Goal: Information Seeking & Learning: Understand process/instructions

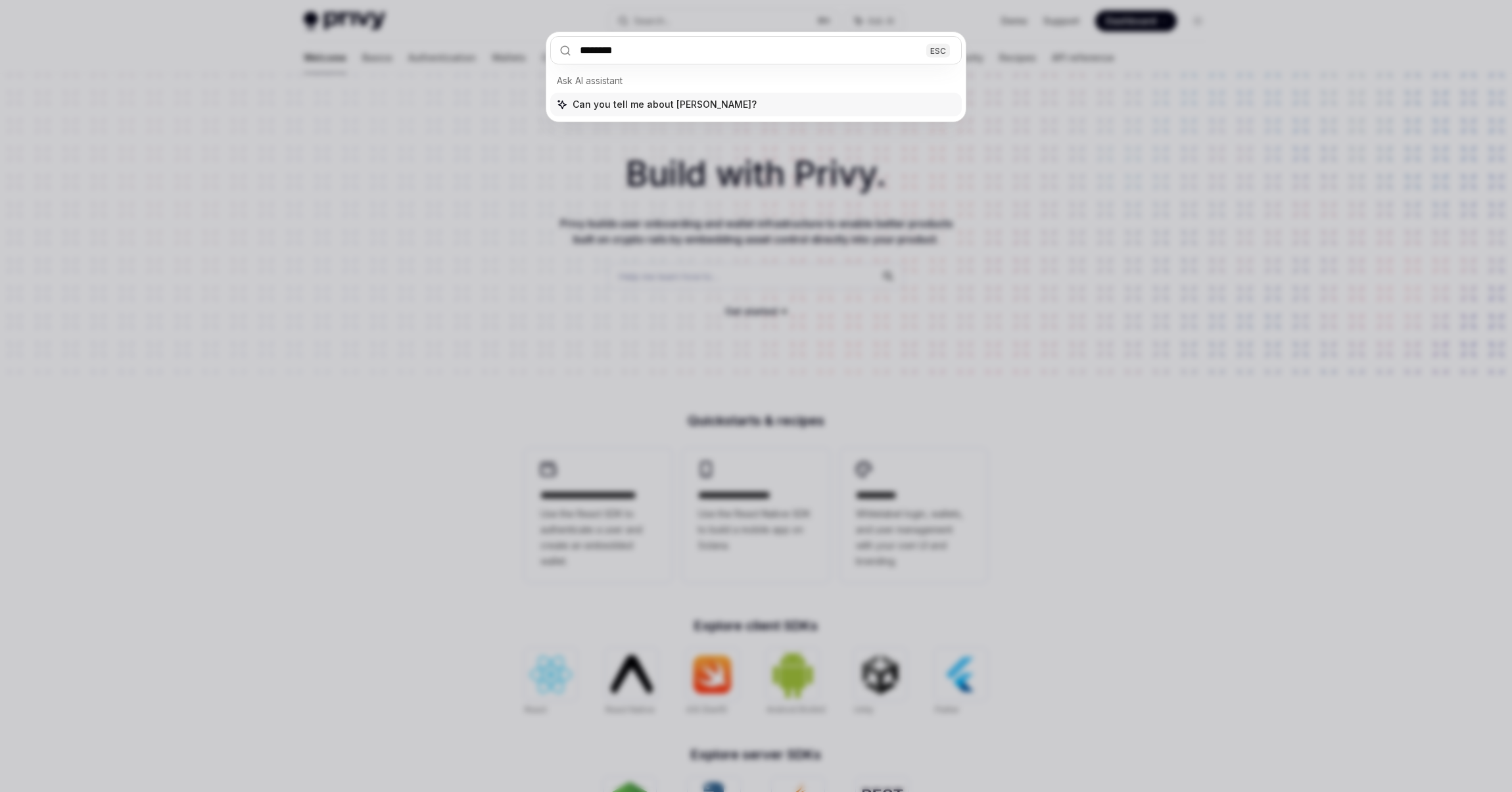
type input "*********"
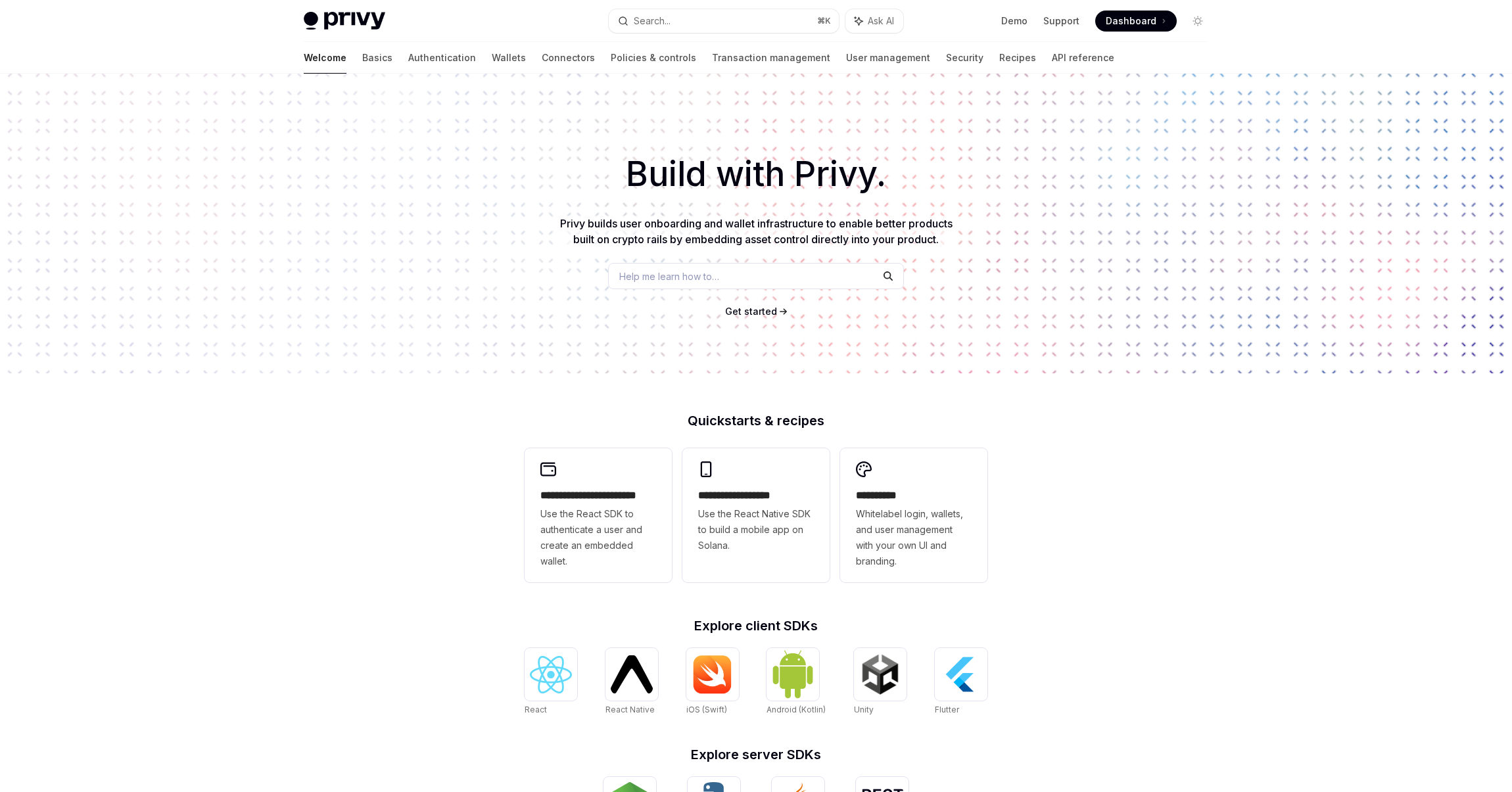
type textarea "*"
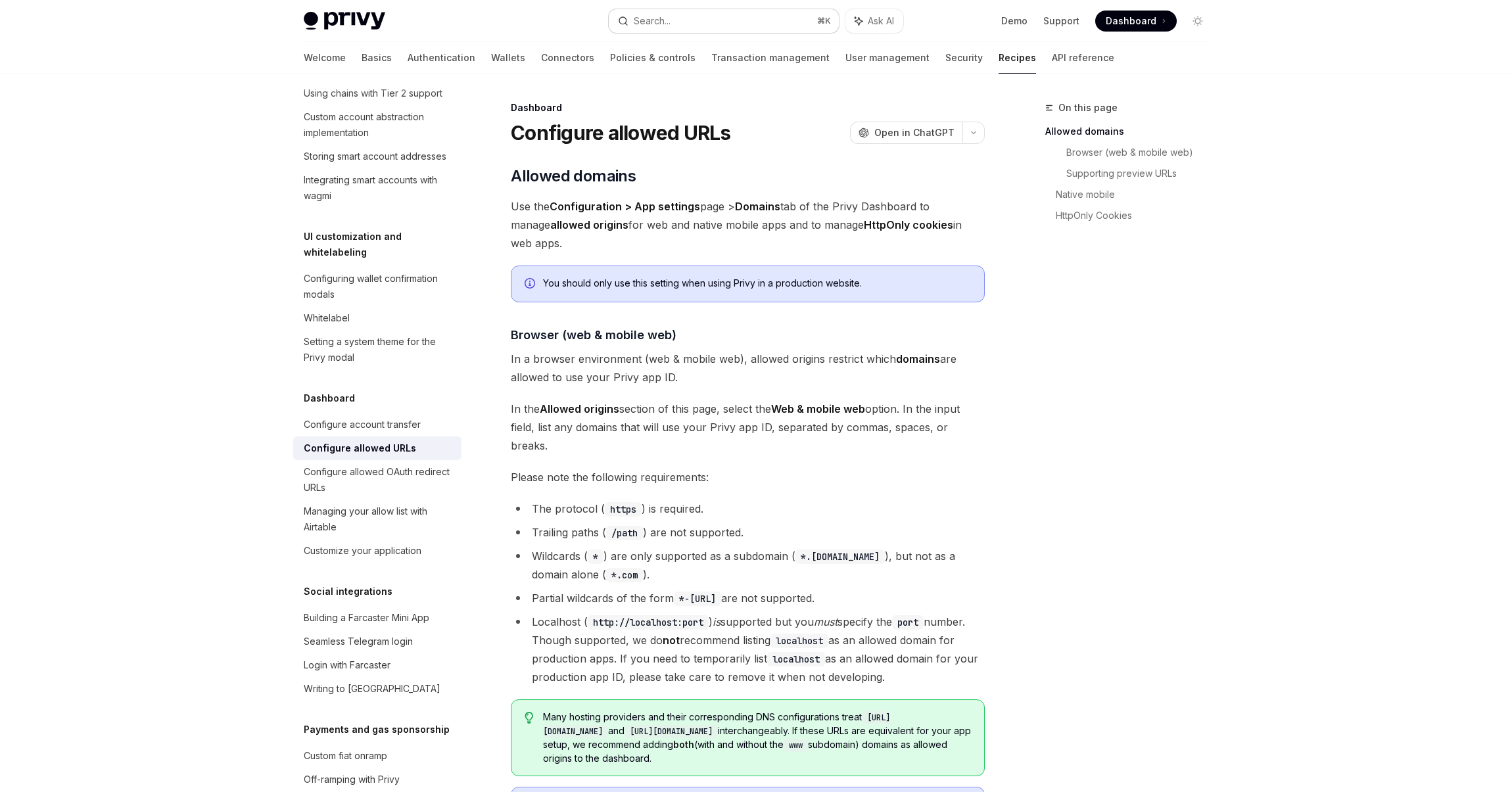
click at [676, 17] on button "Search... ⌘ K" at bounding box center [724, 21] width 230 height 23
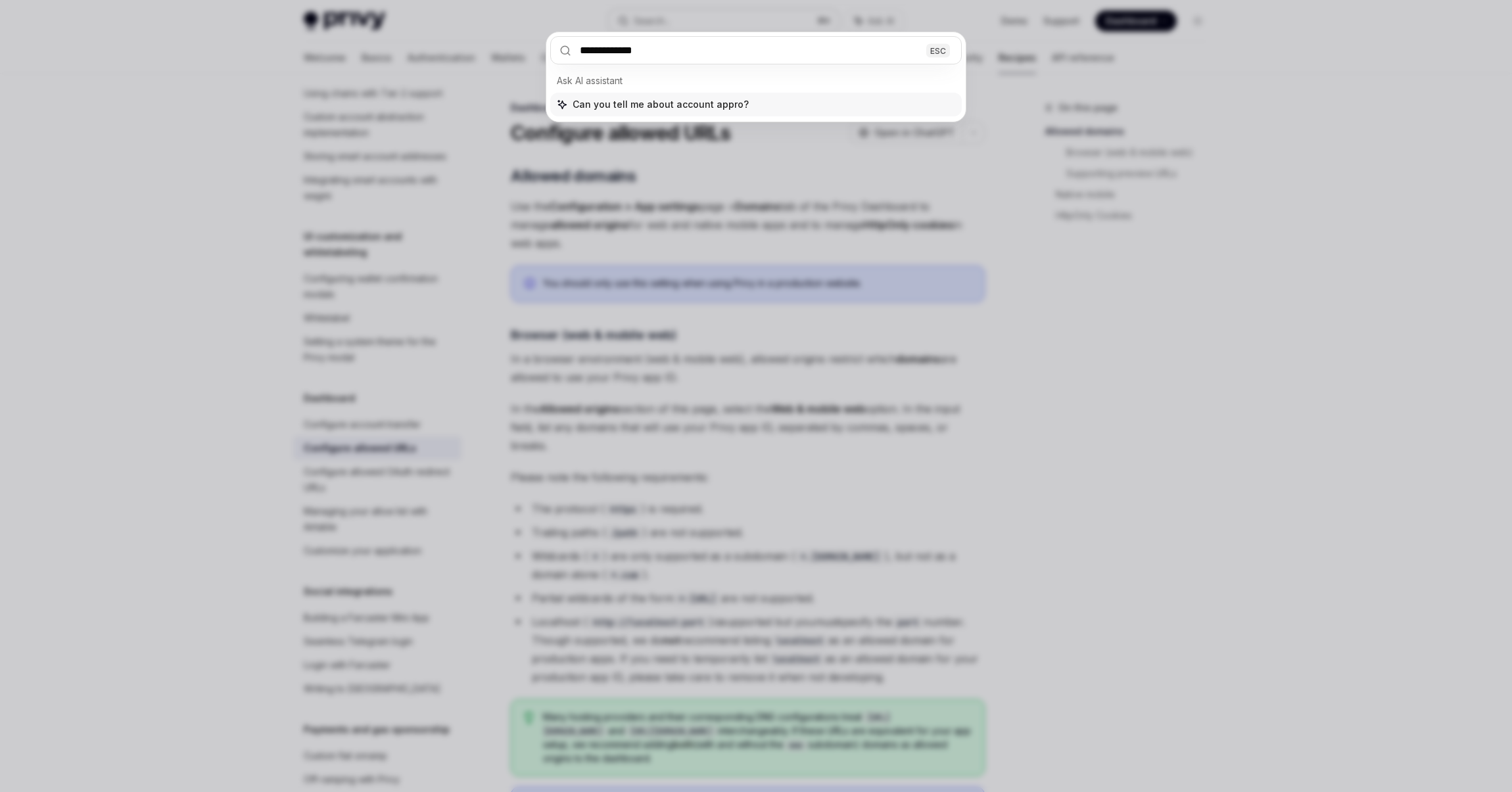
type input "**********"
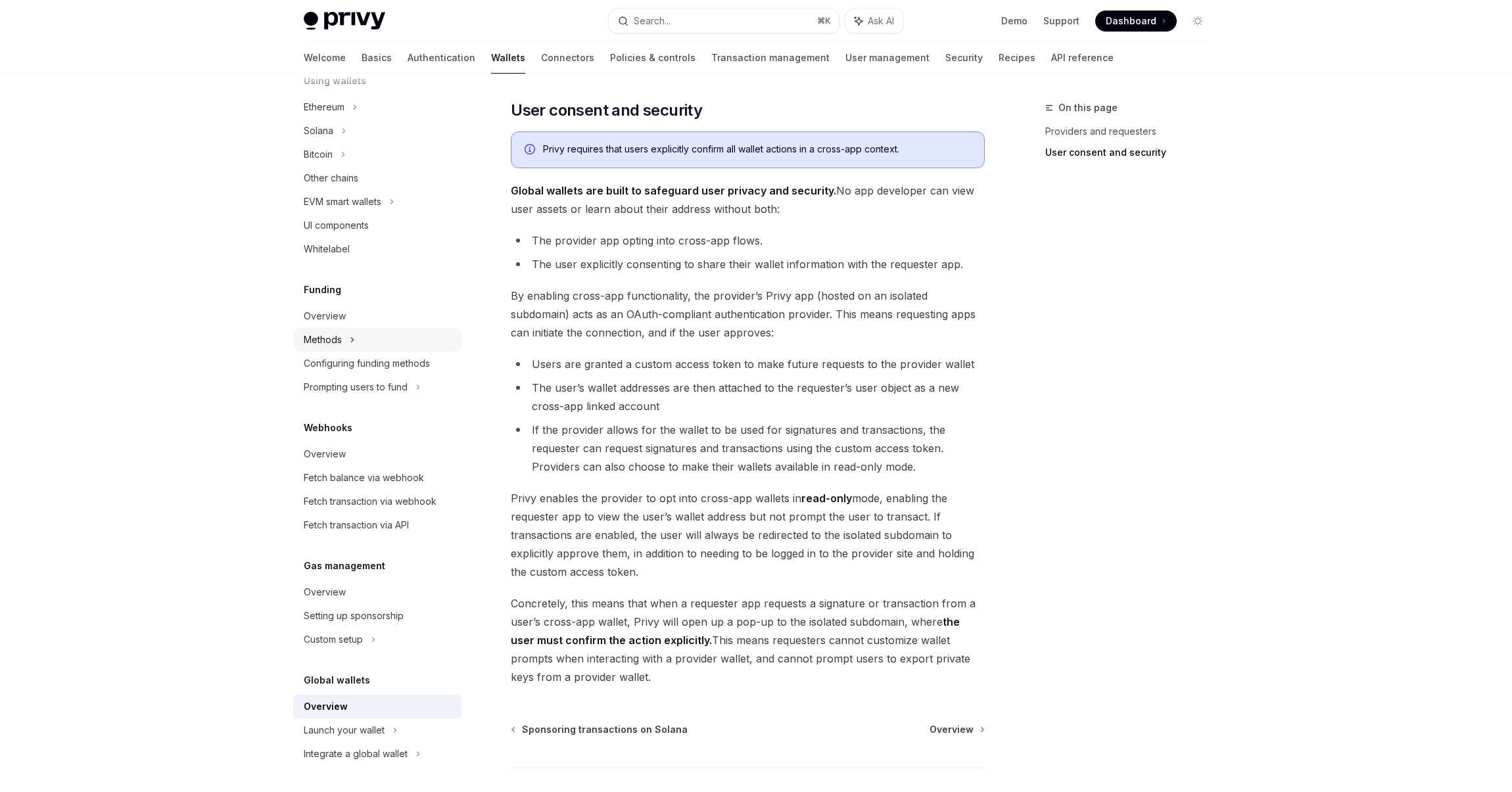
scroll to position [876, 0]
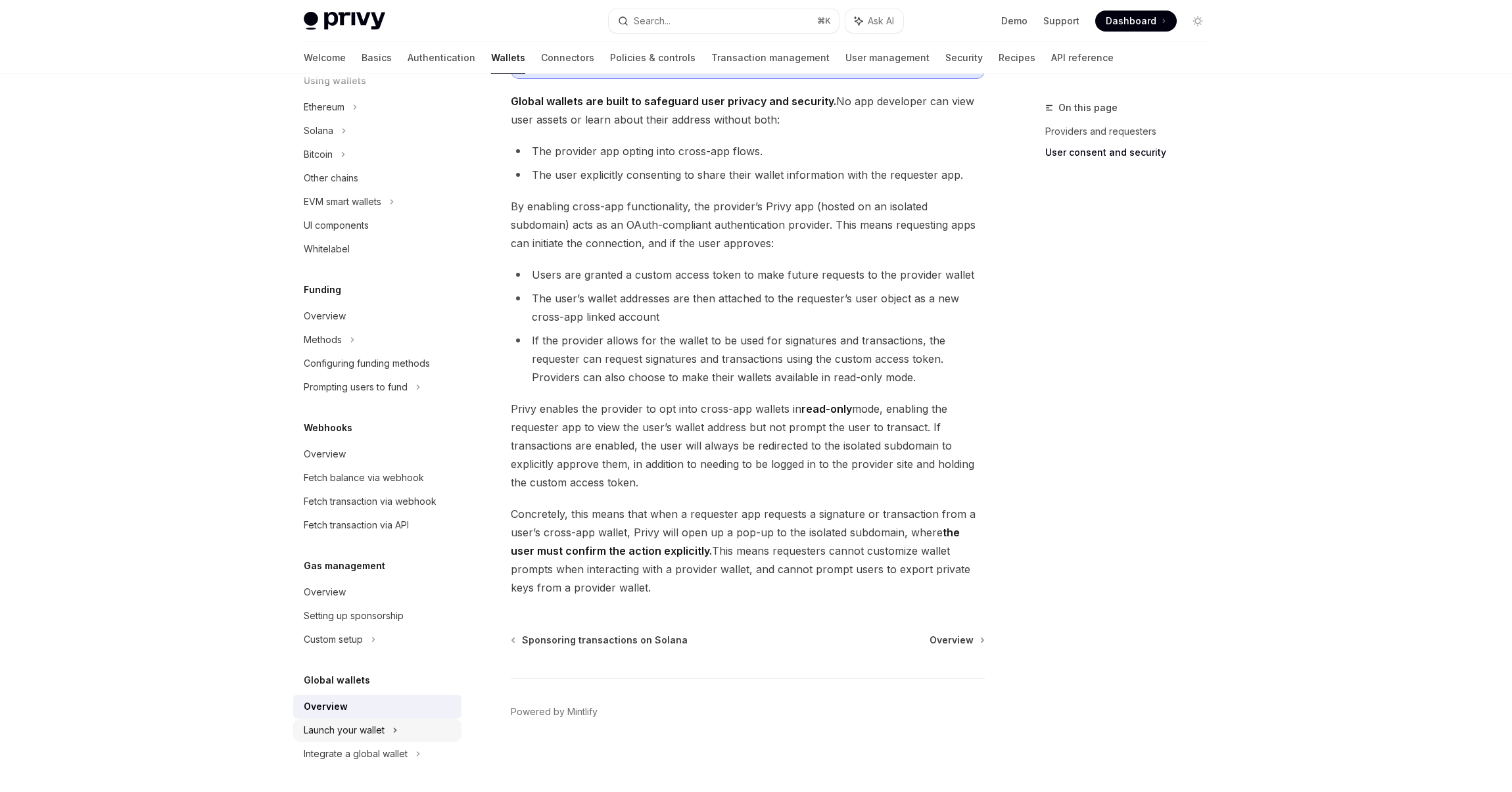
click at [380, 735] on div "Launch your wallet" at bounding box center [344, 730] width 81 height 16
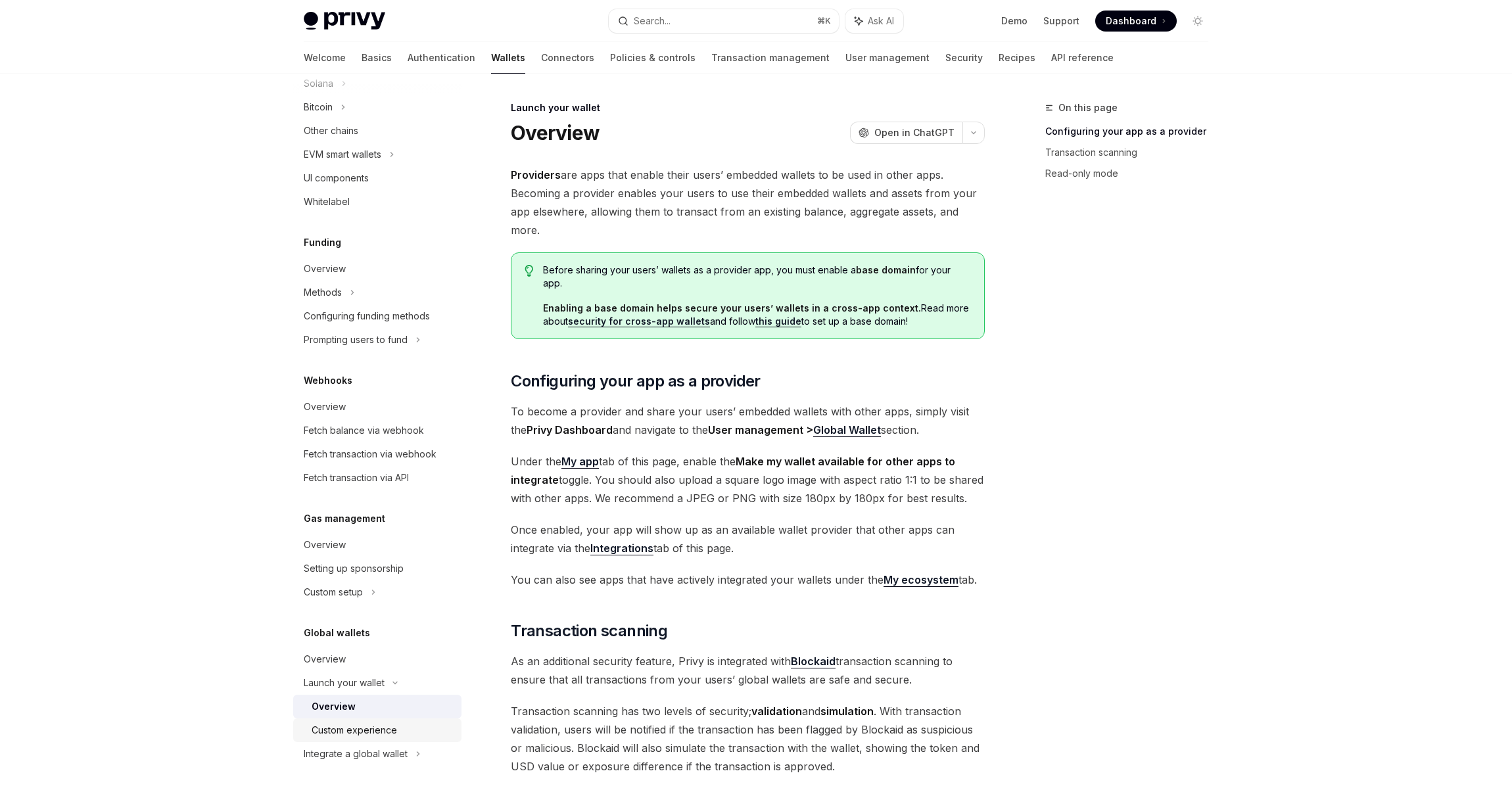
click at [385, 728] on div "Custom experience" at bounding box center [354, 730] width 85 height 16
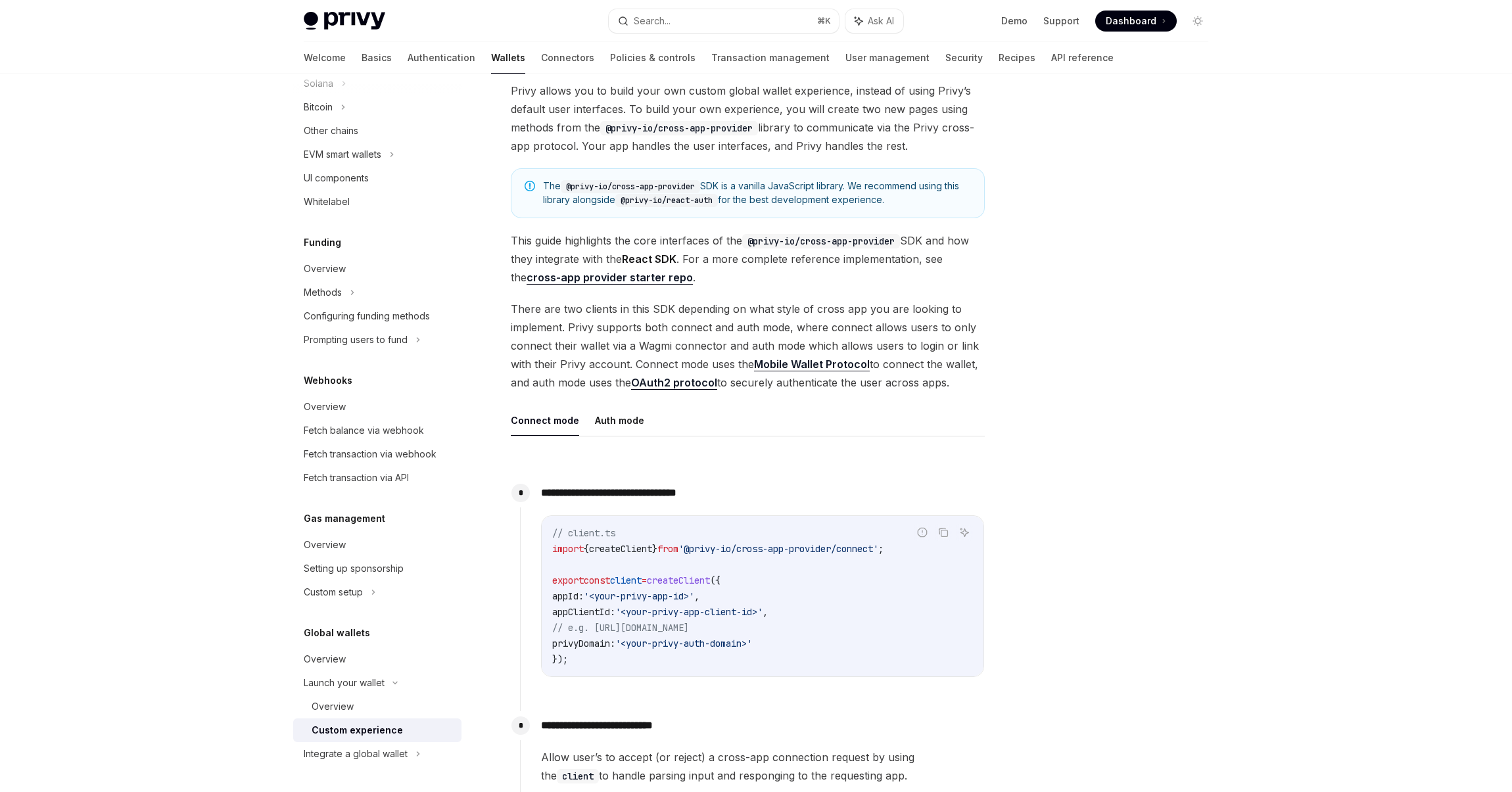
scroll to position [158, 0]
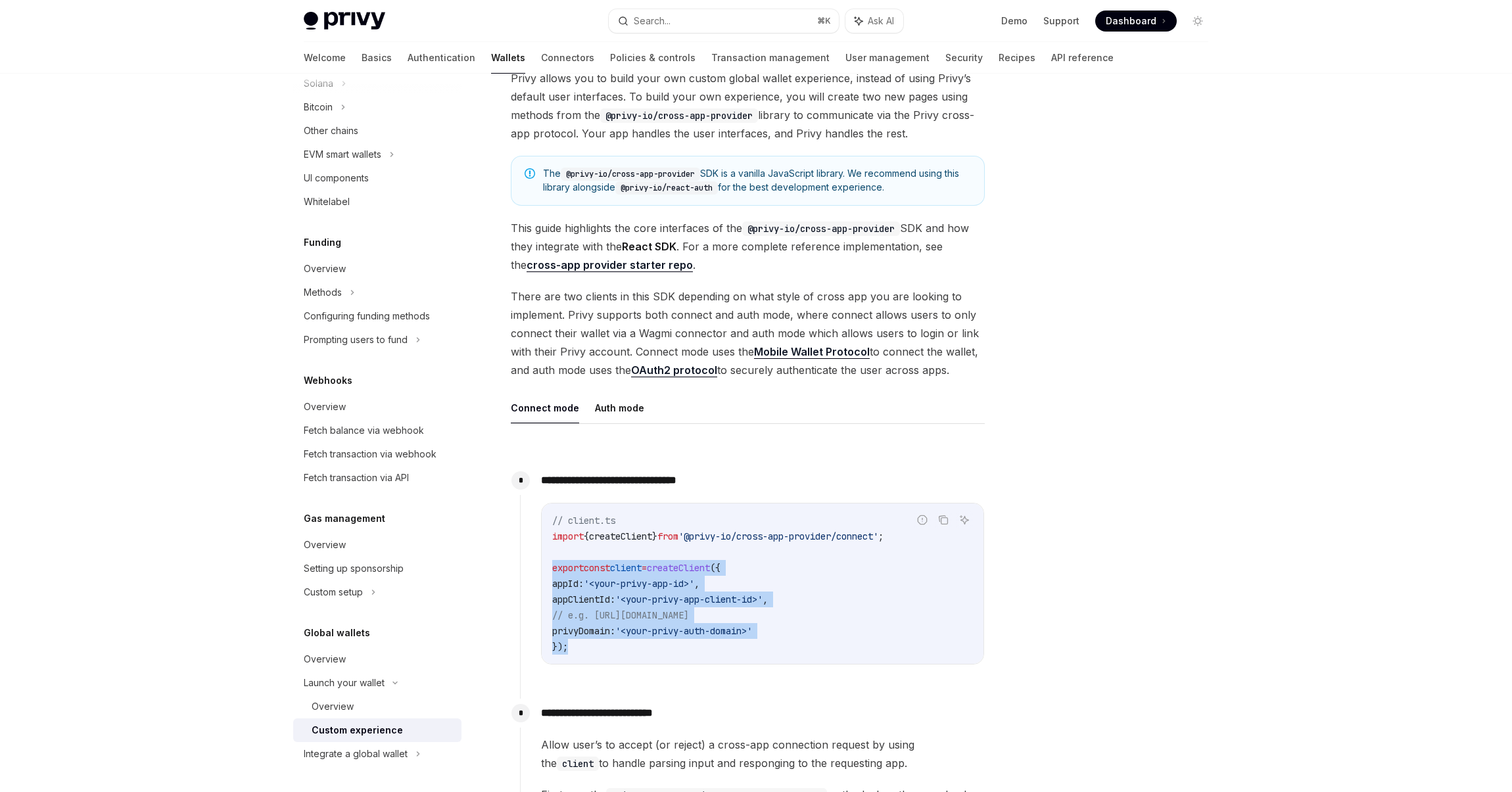
drag, startPoint x: 591, startPoint y: 656, endPoint x: 525, endPoint y: 572, distance: 106.8
click at [525, 572] on div "**********" at bounding box center [753, 576] width 465 height 219
copy code "export const client = createClient ({ appId: '<your-privy-app-id>' , appClientI…"
click at [621, 407] on button "Auth mode" at bounding box center [619, 408] width 50 height 31
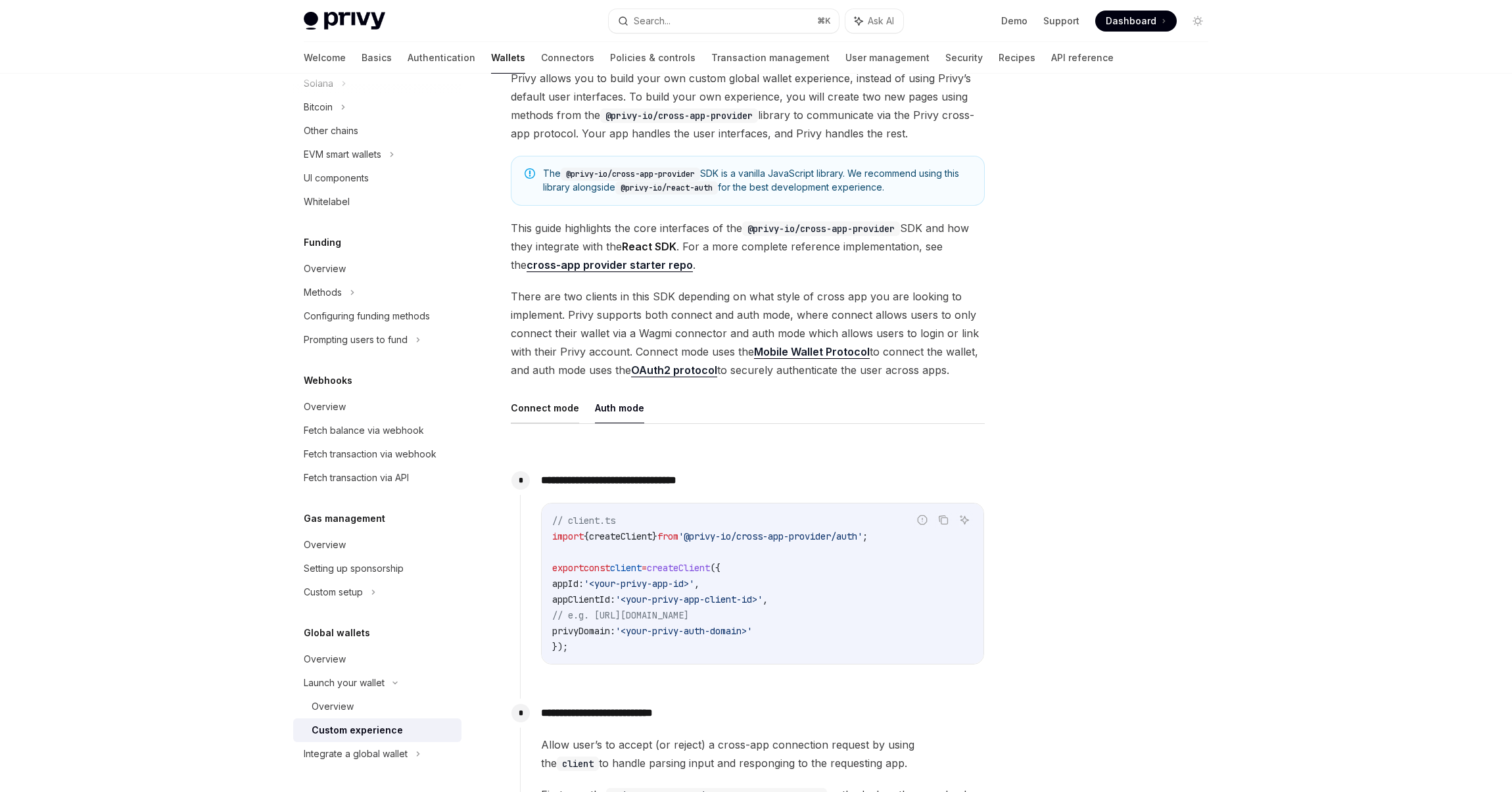
click at [564, 410] on button "Connect mode" at bounding box center [545, 408] width 69 height 31
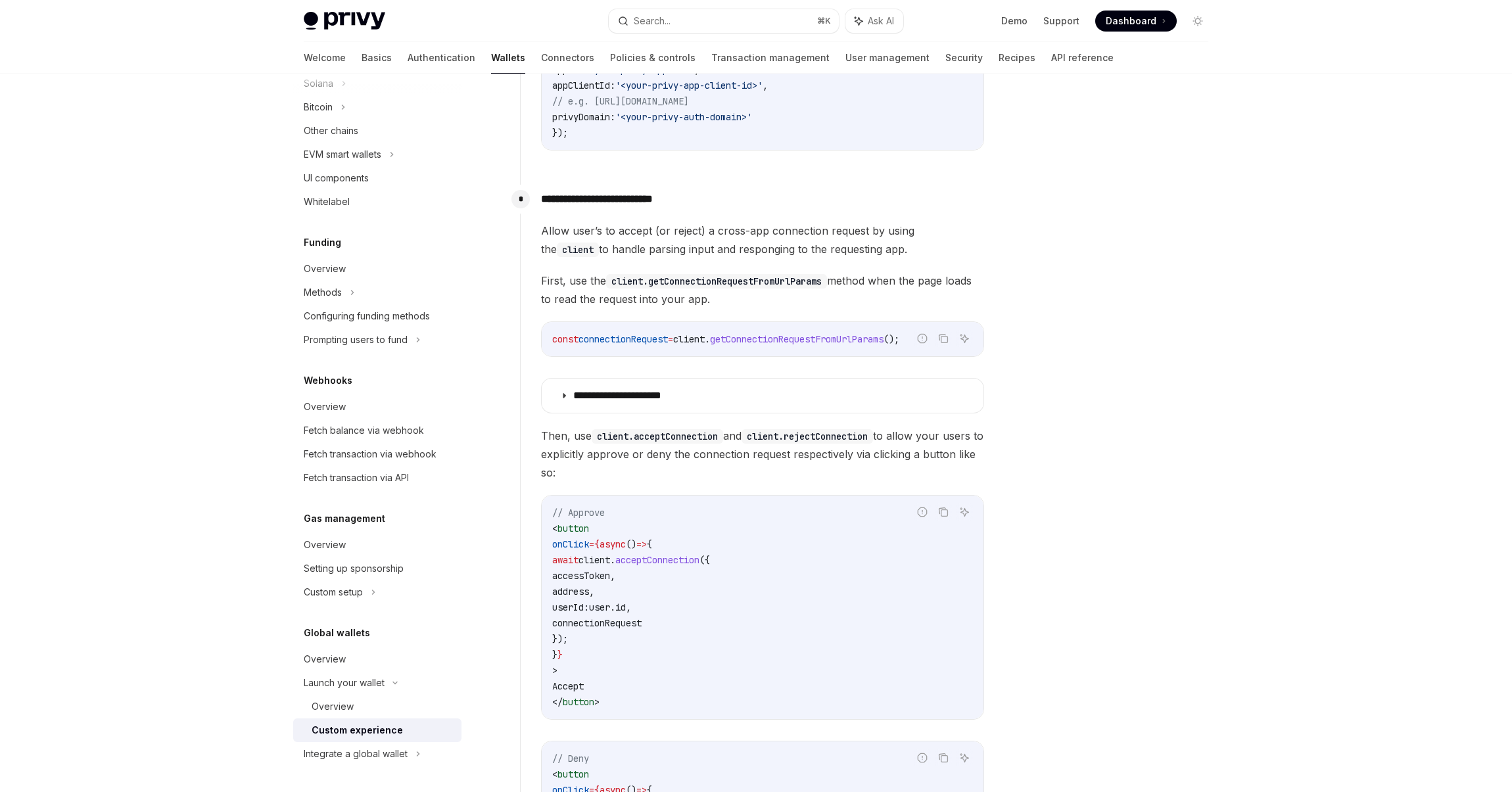
scroll to position [403, 0]
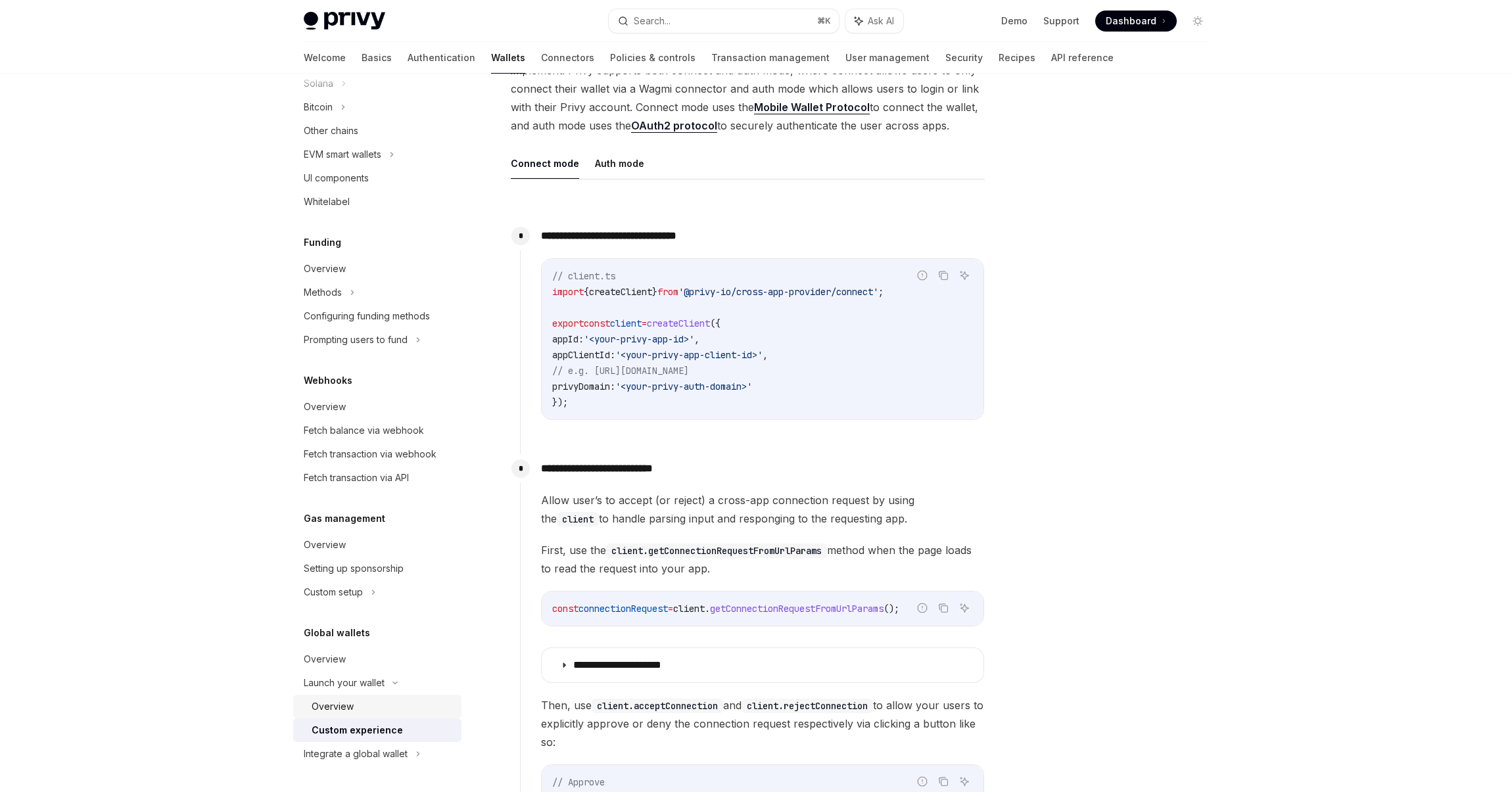
click at [335, 703] on div "Overview" at bounding box center [332, 707] width 42 height 16
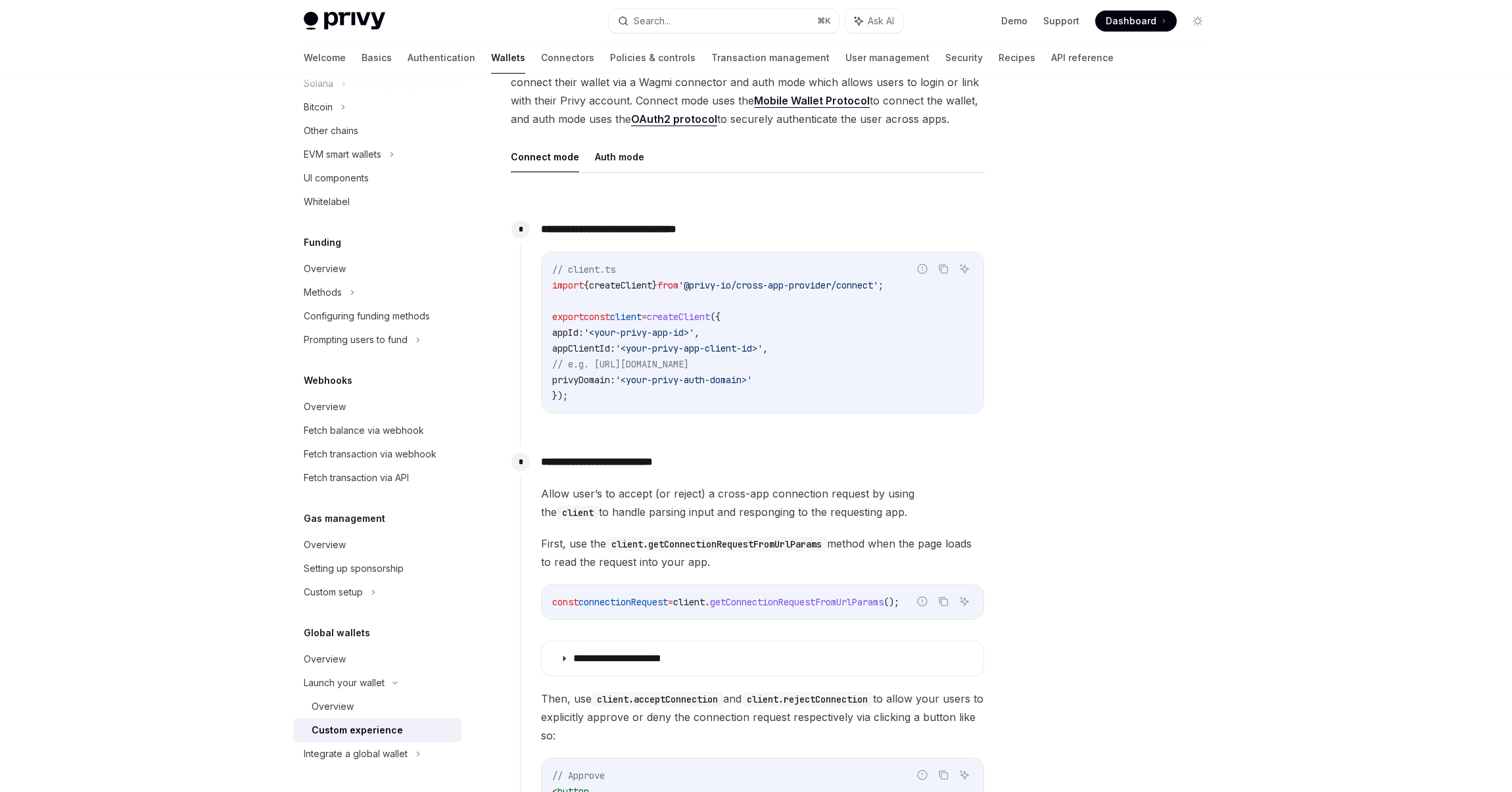
scroll to position [254, 0]
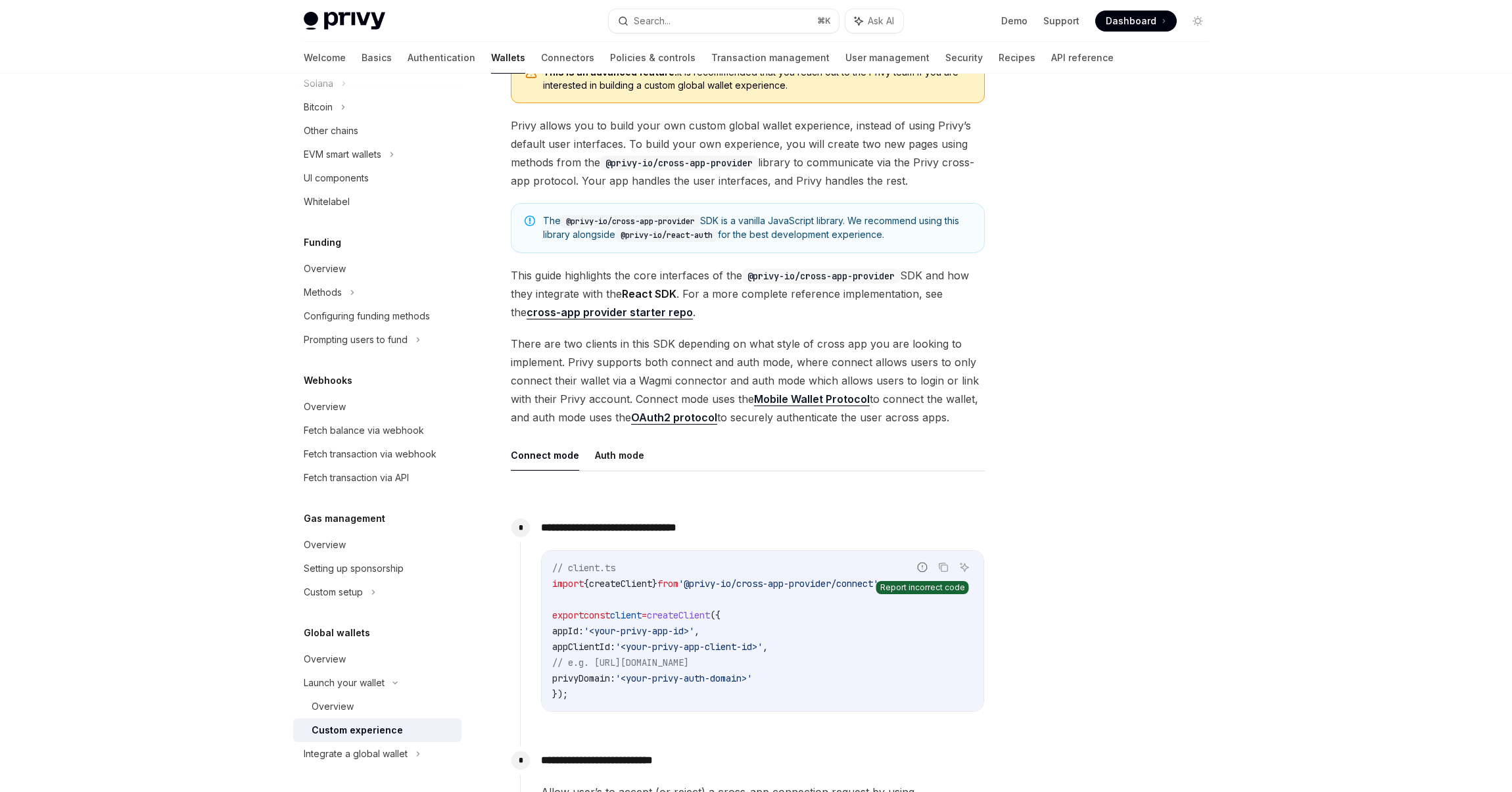
scroll to position [0, 0]
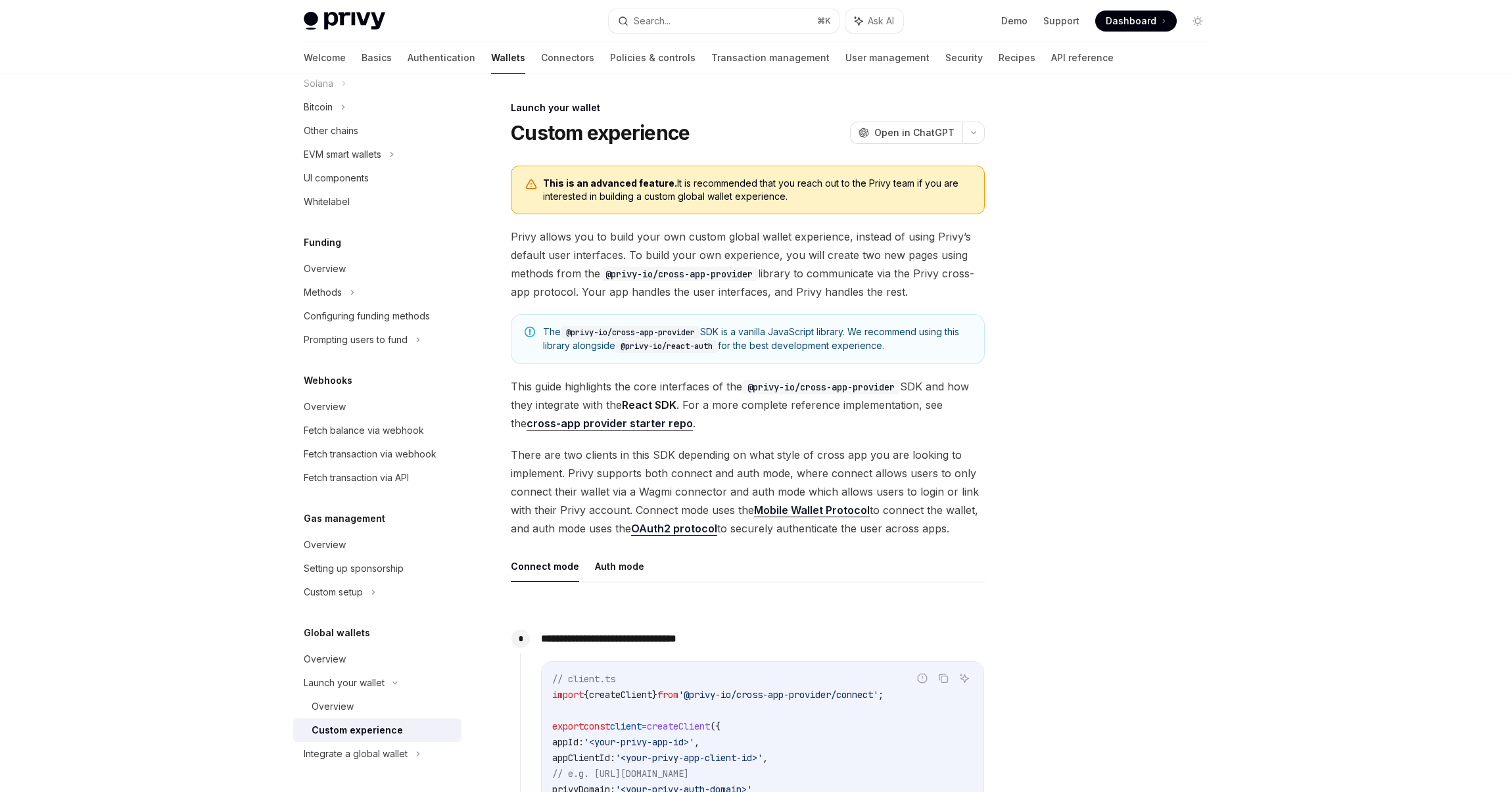
click at [553, 557] on button "Connect mode" at bounding box center [545, 567] width 69 height 31
click at [552, 567] on button "Connect mode" at bounding box center [545, 567] width 69 height 31
type textarea "*"
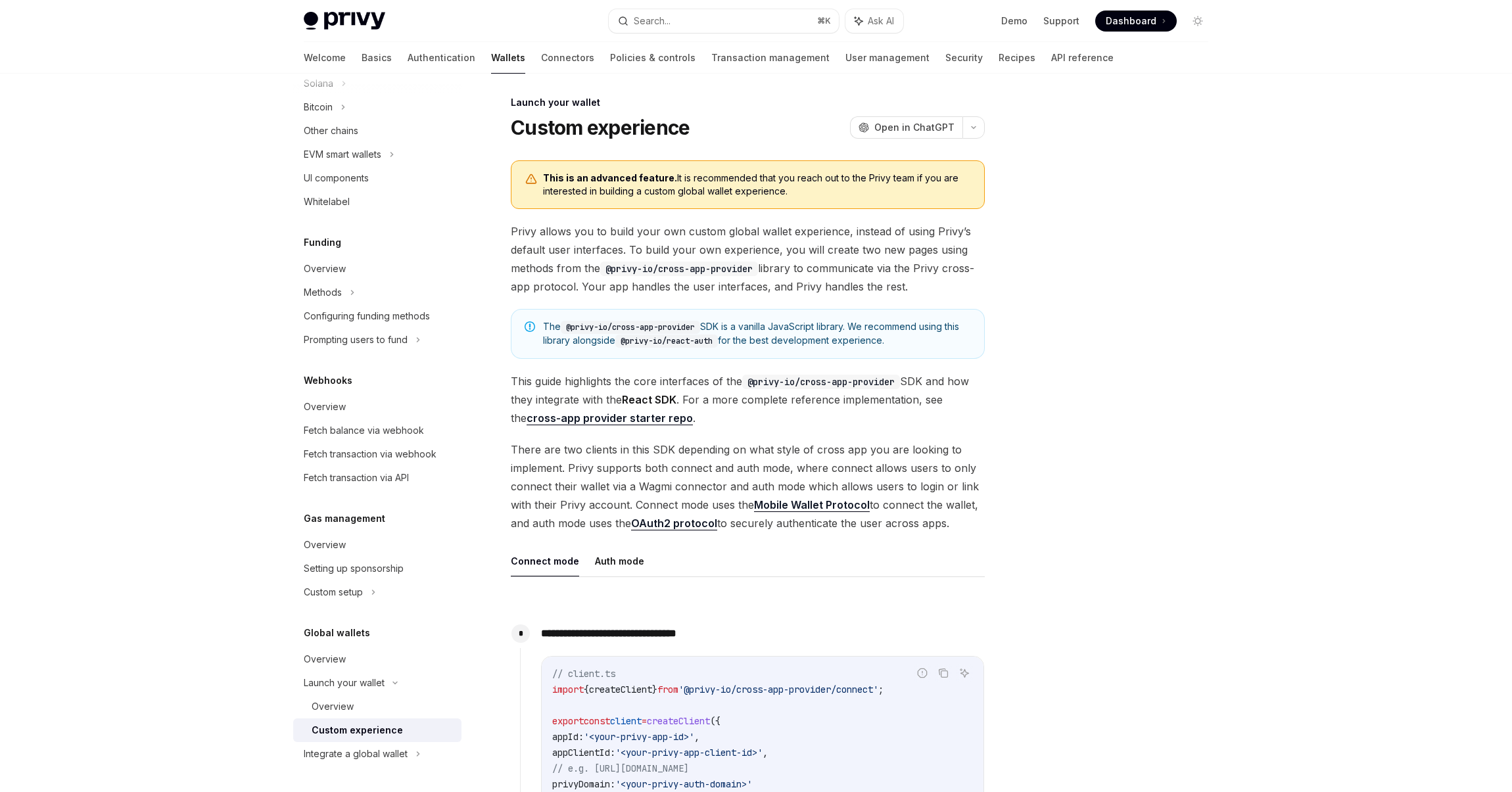
scroll to position [11, 0]
